Goal: Information Seeking & Learning: Stay updated

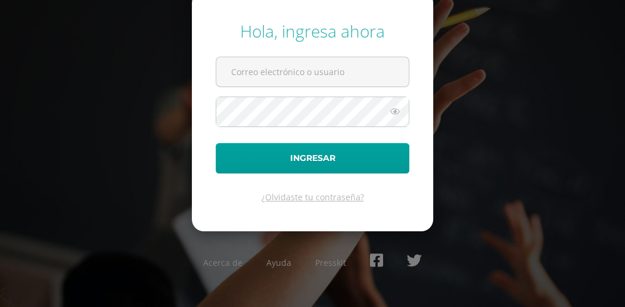
type input "[EMAIL_ADDRESS][DOMAIN_NAME]"
drag, startPoint x: 0, startPoint y: 0, endPoint x: 290, endPoint y: 75, distance: 299.8
click at [290, 75] on input "20240077@liceoguatemala.edu.gt" at bounding box center [312, 71] width 193 height 29
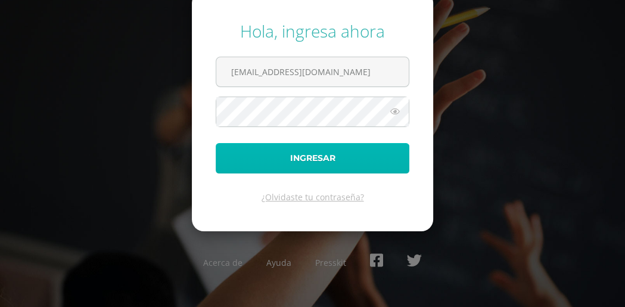
click at [341, 157] on button "Ingresar" at bounding box center [313, 158] width 194 height 30
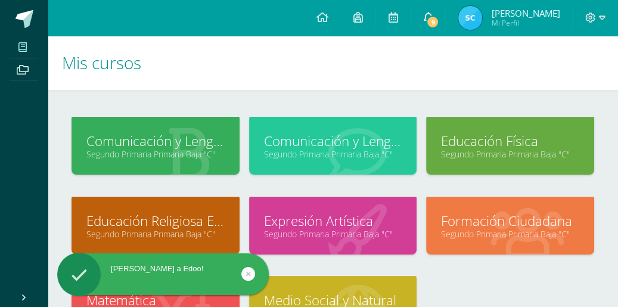
click at [427, 20] on icon at bounding box center [428, 17] width 10 height 11
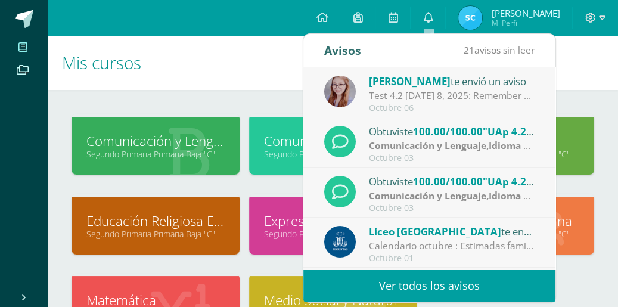
click at [430, 86] on span "[PERSON_NAME]" at bounding box center [410, 82] width 82 height 14
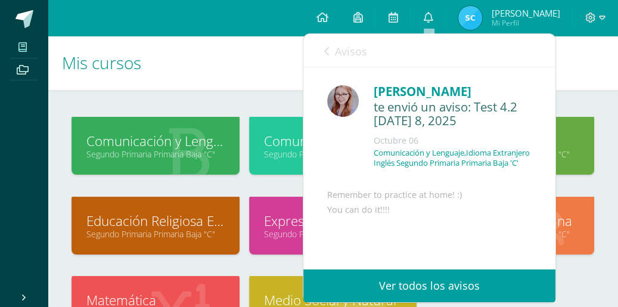
click at [444, 280] on link "Ver todos los avisos" at bounding box center [429, 285] width 252 height 33
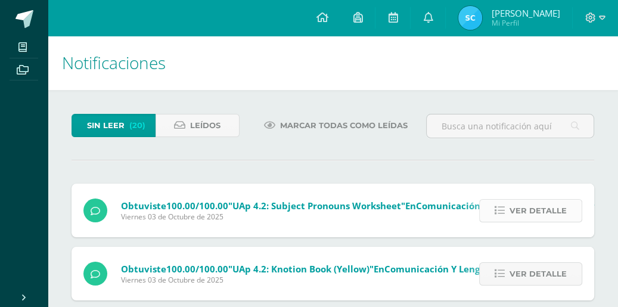
click at [509, 218] on link "Ver detalle" at bounding box center [530, 210] width 103 height 23
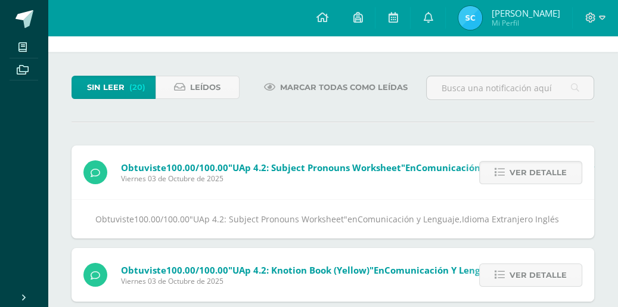
scroll to position [57, 0]
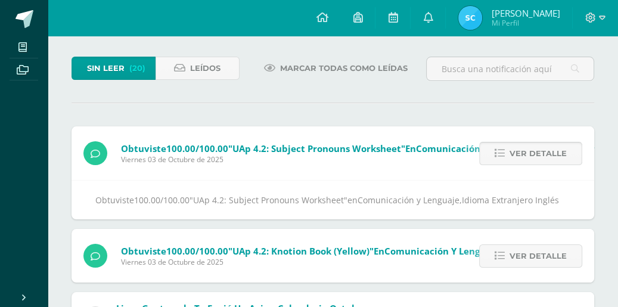
click at [542, 151] on span "Ver detalle" at bounding box center [538, 153] width 57 height 22
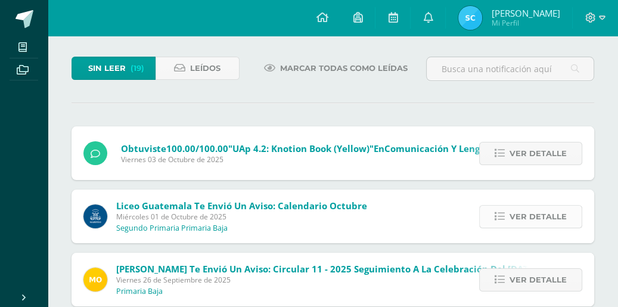
click at [515, 218] on span "Ver detalle" at bounding box center [538, 217] width 57 height 22
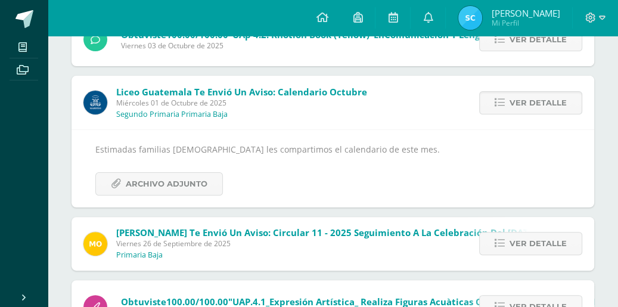
scroll to position [179, 0]
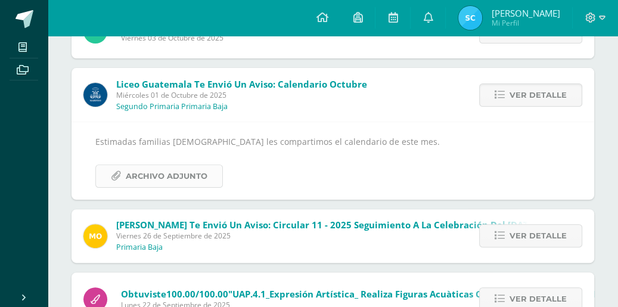
click at [168, 176] on span "Archivo Adjunto" at bounding box center [167, 176] width 82 height 22
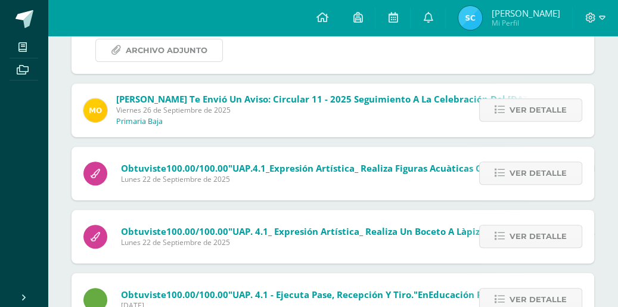
scroll to position [308, 0]
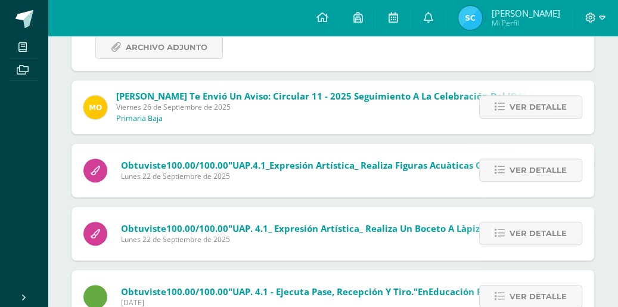
click at [163, 112] on span "Mariana Ortíz te envió un aviso: Circular 11 - 2025 Seguimiento a la Celebració…" at bounding box center [348, 106] width 464 height 33
click at [508, 109] on link "Ver detalle" at bounding box center [530, 106] width 103 height 23
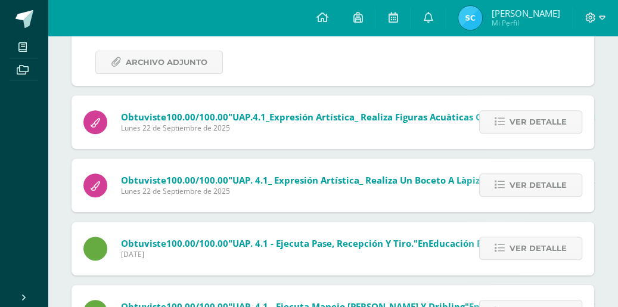
scroll to position [253, 0]
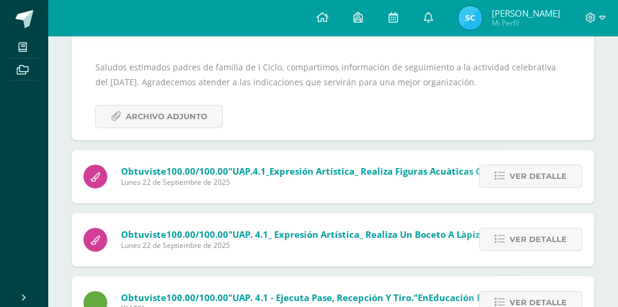
click at [383, 90] on div "Saludos estimados padres de familia de I Ciclo, compartimos información de segu…" at bounding box center [332, 94] width 475 height 69
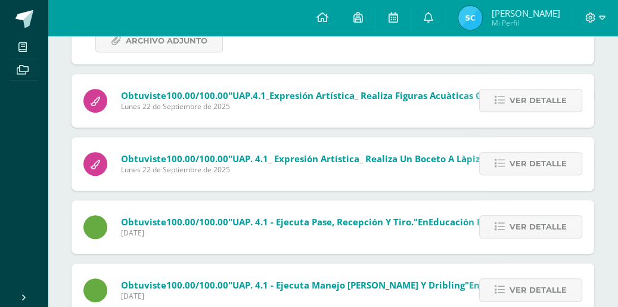
scroll to position [321, 0]
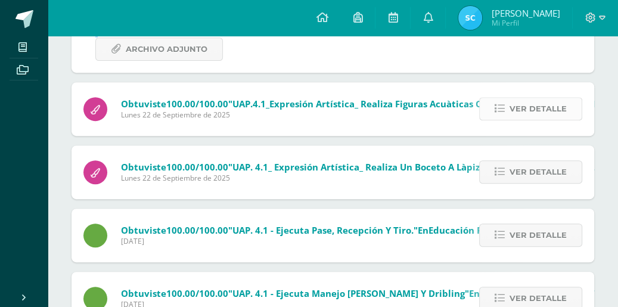
click at [519, 110] on span "Ver detalle" at bounding box center [538, 109] width 57 height 22
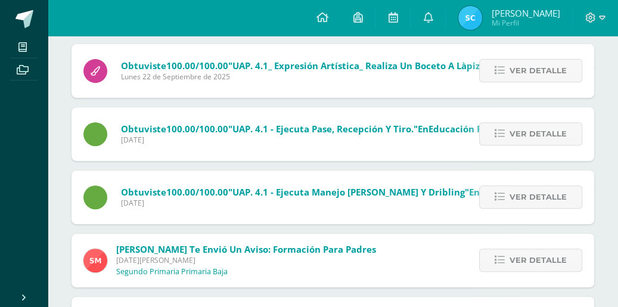
scroll to position [267, 0]
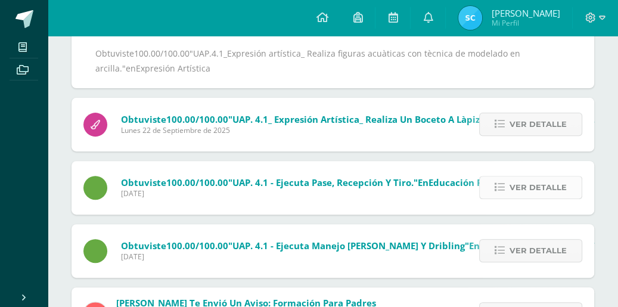
click at [529, 188] on span "Ver detalle" at bounding box center [538, 187] width 57 height 22
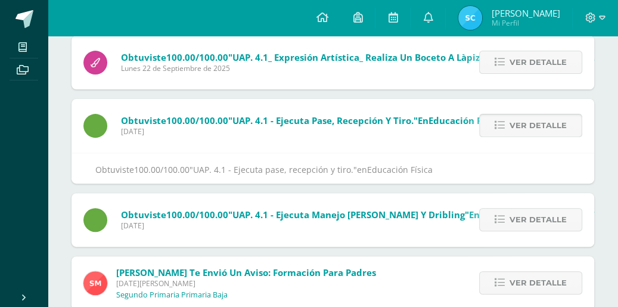
scroll to position [213, 0]
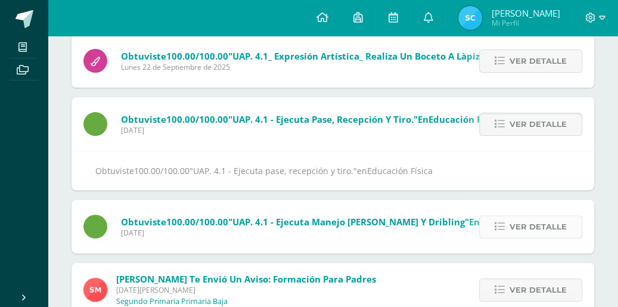
click at [559, 224] on span "Ver detalle" at bounding box center [538, 227] width 57 height 22
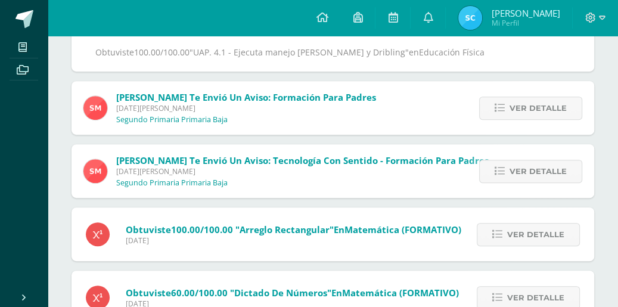
scroll to position [339, 0]
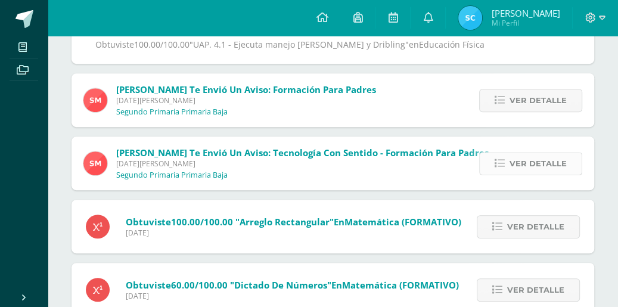
click at [515, 171] on span "Ver detalle" at bounding box center [538, 164] width 57 height 22
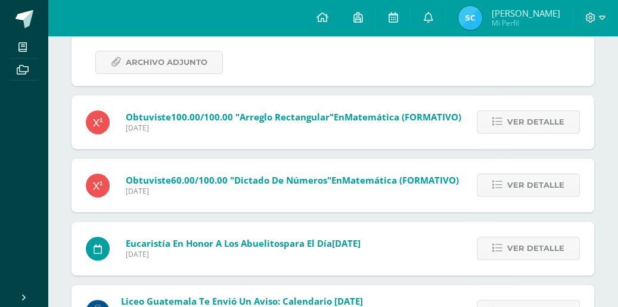
scroll to position [510, 0]
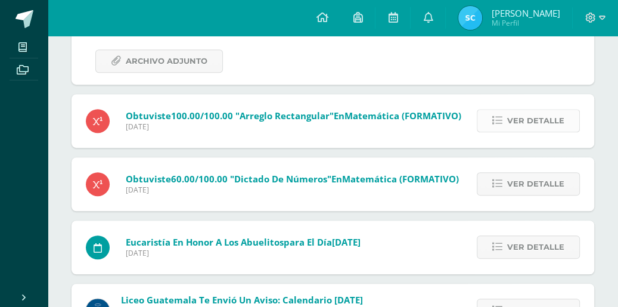
click at [532, 126] on span "Ver detalle" at bounding box center [535, 121] width 57 height 22
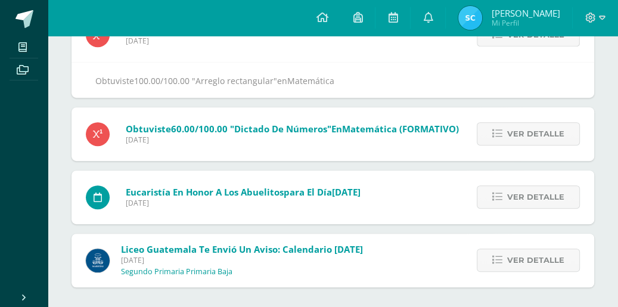
scroll to position [366, 0]
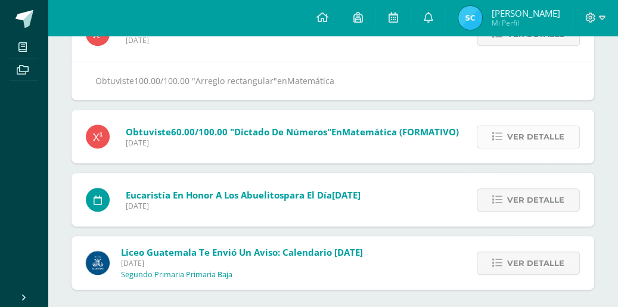
click at [561, 138] on span "Ver detalle" at bounding box center [535, 137] width 57 height 22
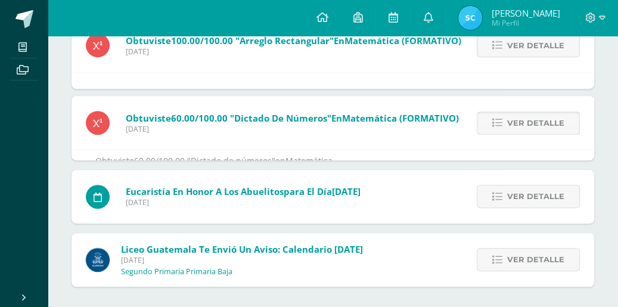
scroll to position [309, 0]
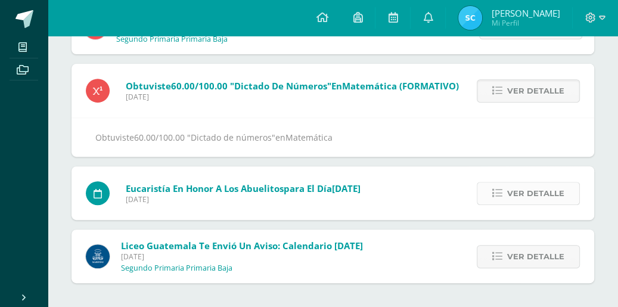
click at [551, 190] on span "Ver detalle" at bounding box center [535, 193] width 57 height 22
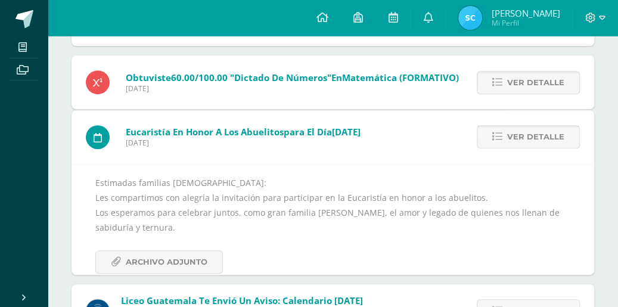
scroll to position [329, 0]
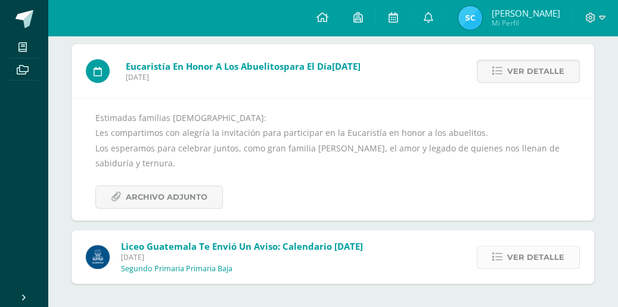
click at [514, 259] on span "Ver detalle" at bounding box center [535, 257] width 57 height 22
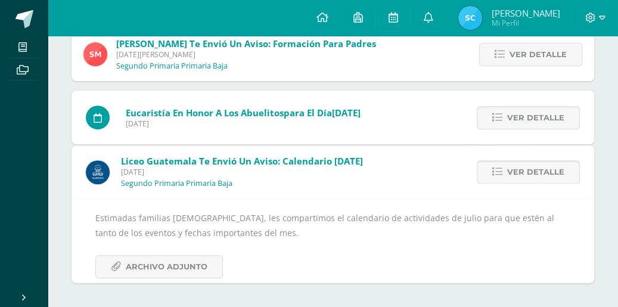
scroll to position [236, 0]
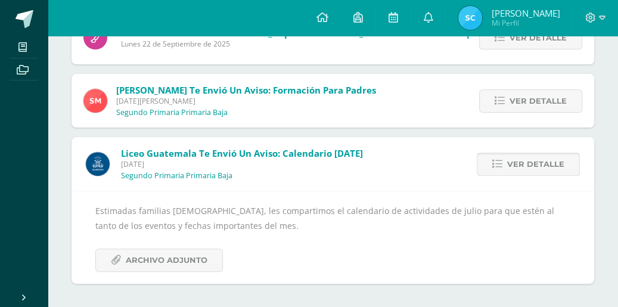
click at [514, 259] on div "Estimadas familias maristas, les compartimos el calendario de actividades de ju…" at bounding box center [332, 237] width 475 height 69
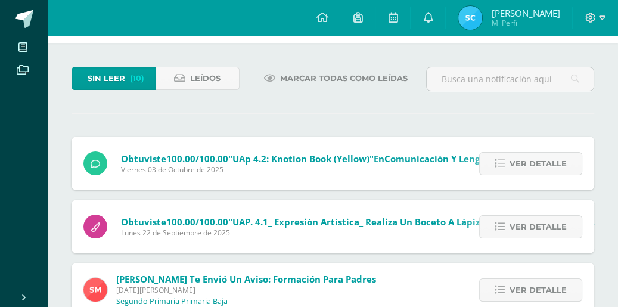
scroll to position [0, 0]
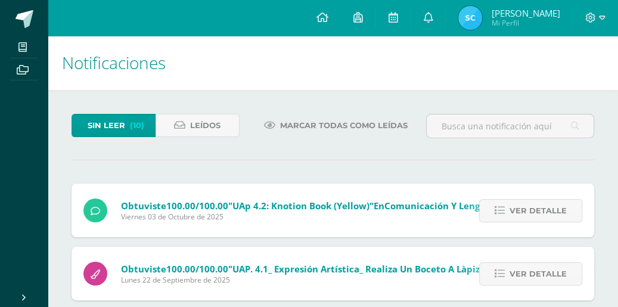
click at [119, 129] on span "Sin leer" at bounding box center [107, 125] width 38 height 22
click at [529, 279] on span "Ver detalle" at bounding box center [538, 274] width 57 height 22
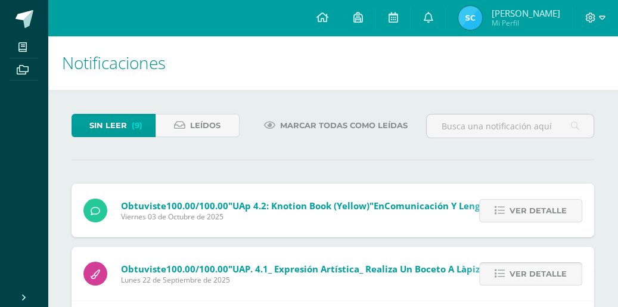
click at [529, 279] on span "Ver detalle" at bounding box center [538, 274] width 57 height 22
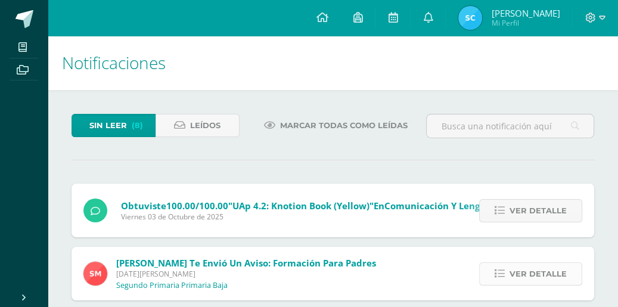
click at [529, 278] on span "Ver detalle" at bounding box center [538, 274] width 57 height 22
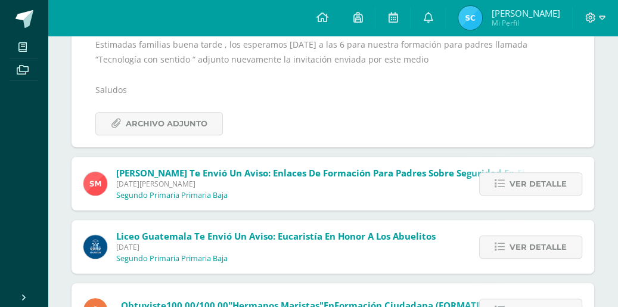
scroll to position [293, 0]
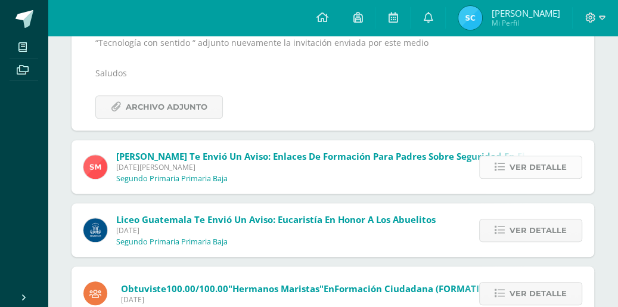
click at [534, 169] on span "Ver detalle" at bounding box center [538, 167] width 57 height 22
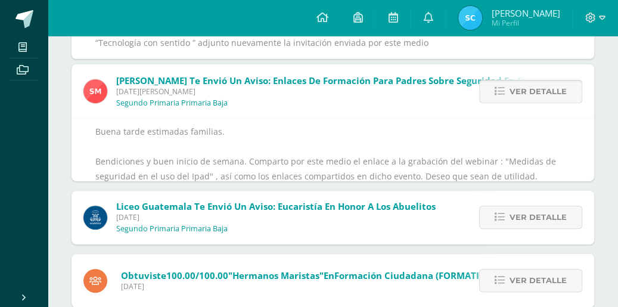
scroll to position [238, 0]
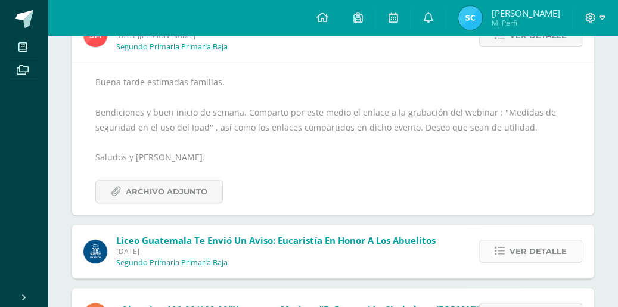
click at [519, 260] on span "Ver detalle" at bounding box center [538, 251] width 57 height 22
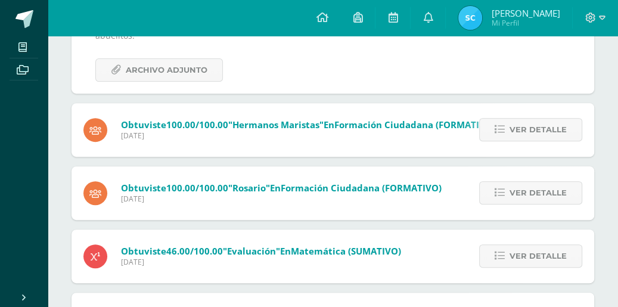
scroll to position [308, 0]
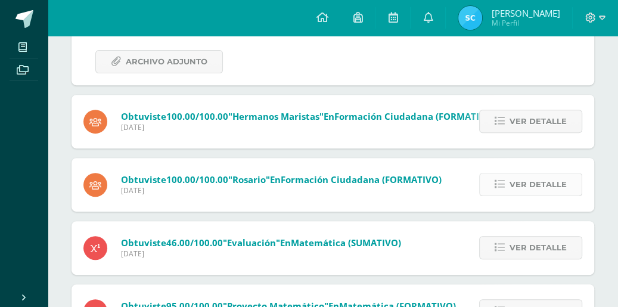
click at [529, 173] on span "Ver detalle" at bounding box center [538, 184] width 57 height 22
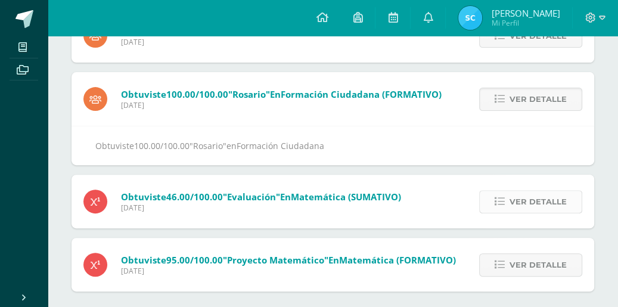
click at [531, 202] on span "Ver detalle" at bounding box center [538, 202] width 57 height 22
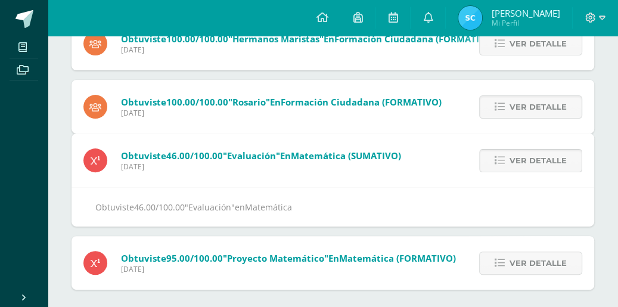
scroll to position [183, 0]
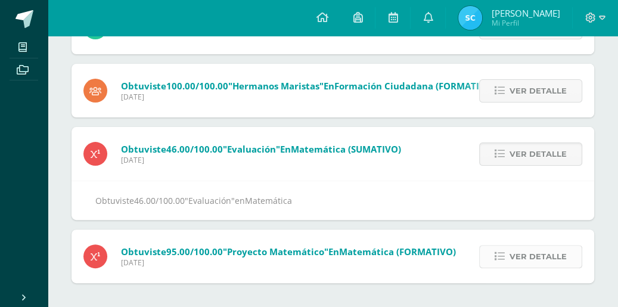
click at [532, 255] on span "Ver detalle" at bounding box center [538, 257] width 57 height 22
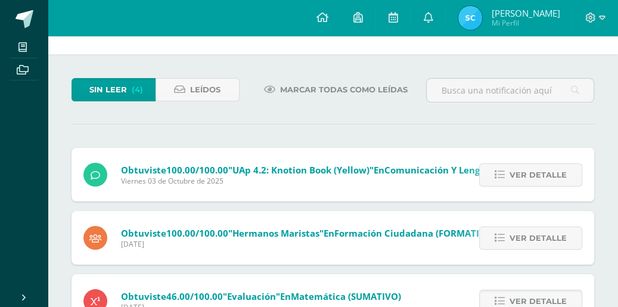
click at [532, 255] on div "Obtuviste 100.00/100.00 "UAp 4.2: Knotion Book (Yellow)" en Comunicación y Leng…" at bounding box center [333, 266] width 523 height 237
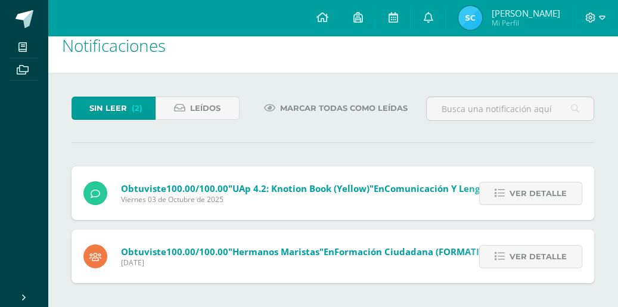
scroll to position [17, 0]
click at [546, 255] on span "Ver detalle" at bounding box center [538, 257] width 57 height 22
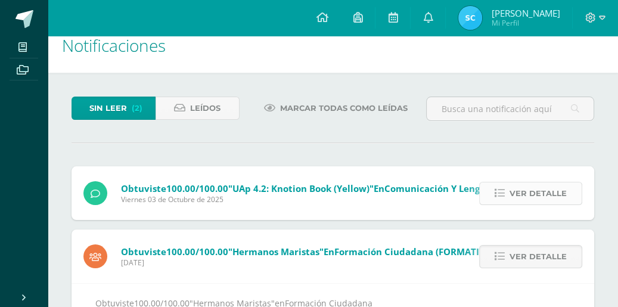
click at [540, 198] on span "Ver detalle" at bounding box center [538, 193] width 57 height 22
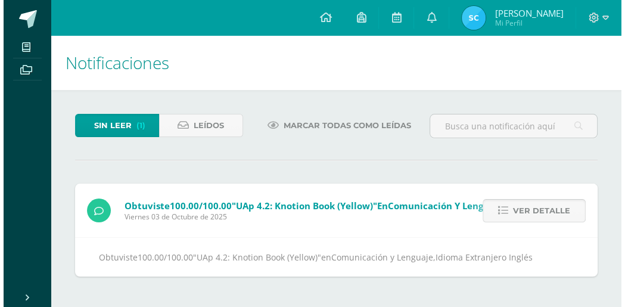
scroll to position [0, 0]
